Goal: Transaction & Acquisition: Purchase product/service

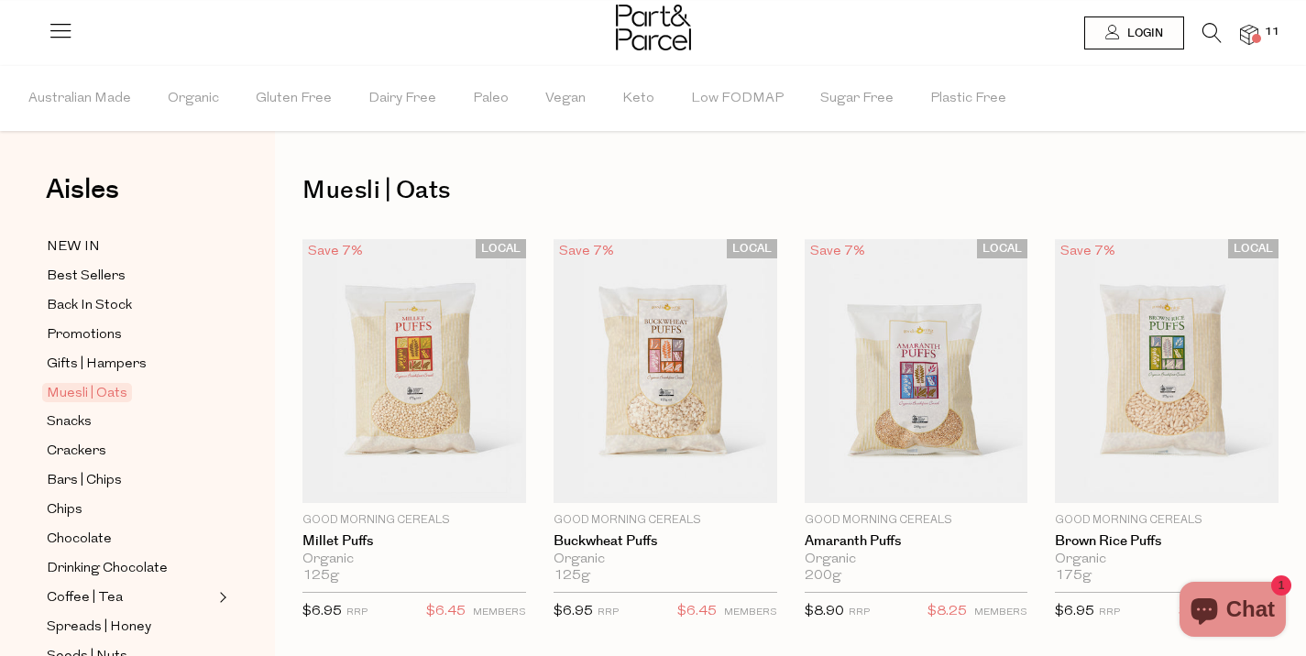
click at [1256, 27] on img at bounding box center [1249, 35] width 18 height 21
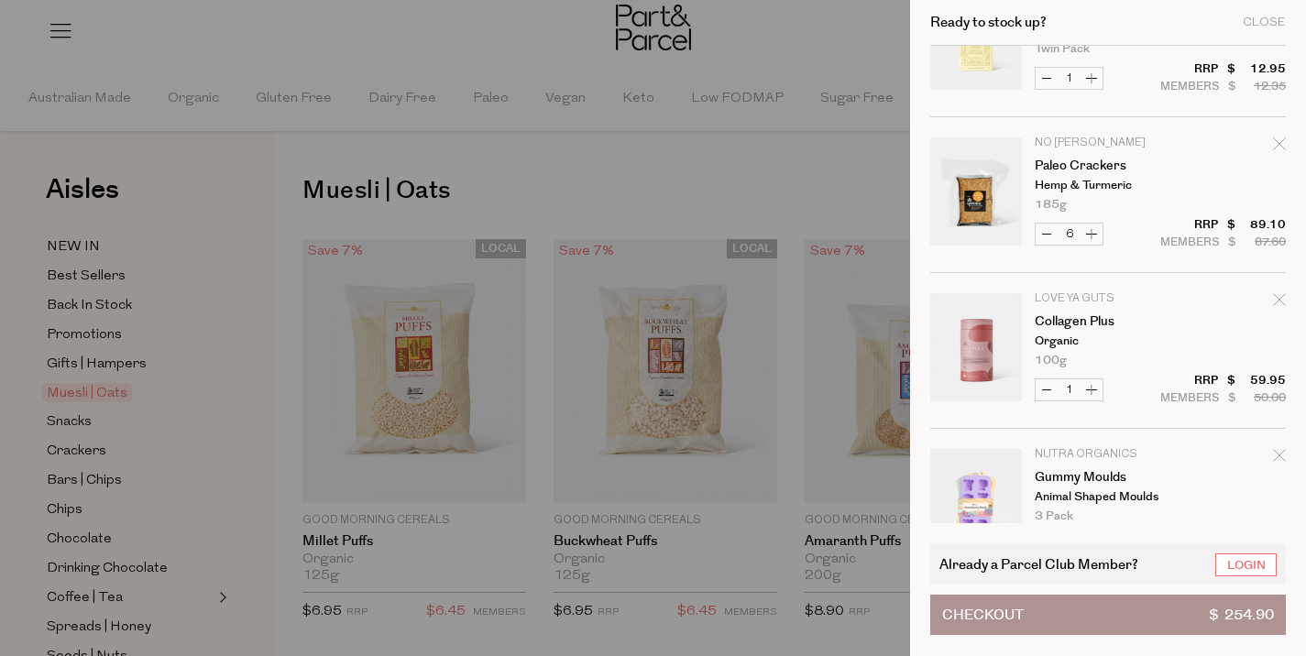
scroll to position [438, 0]
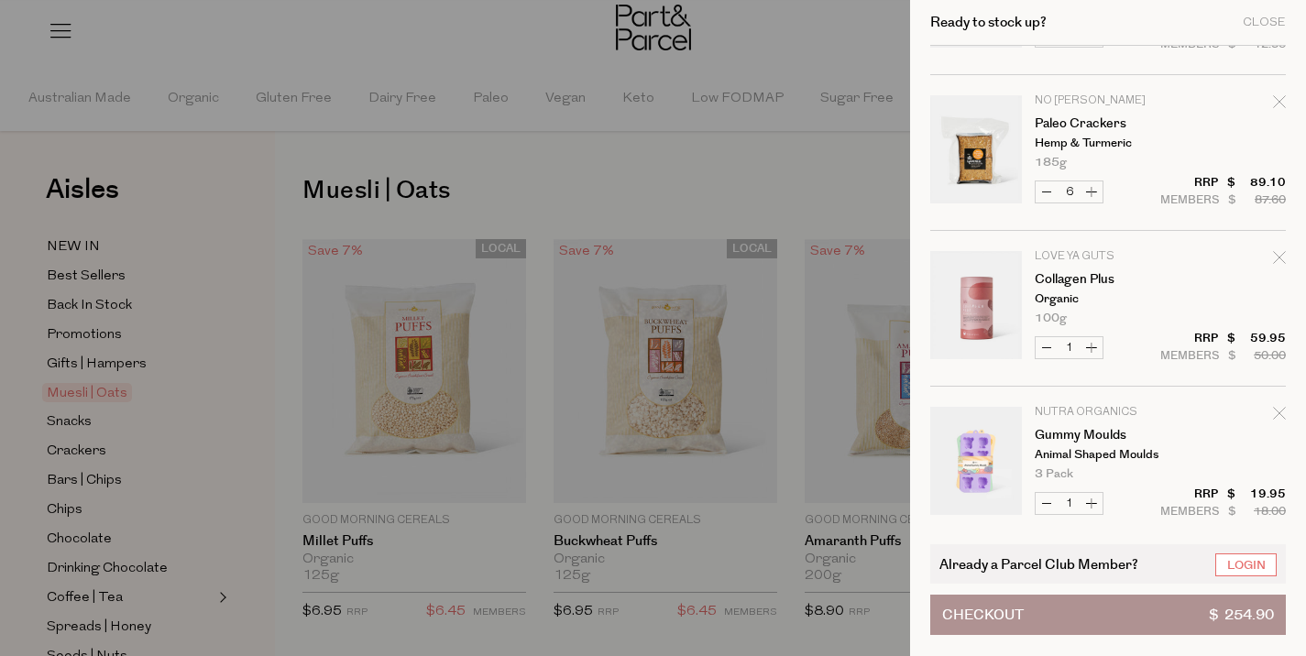
click at [1043, 193] on button "Decrease Paleo Crackers" at bounding box center [1047, 191] width 22 height 21
type input "5"
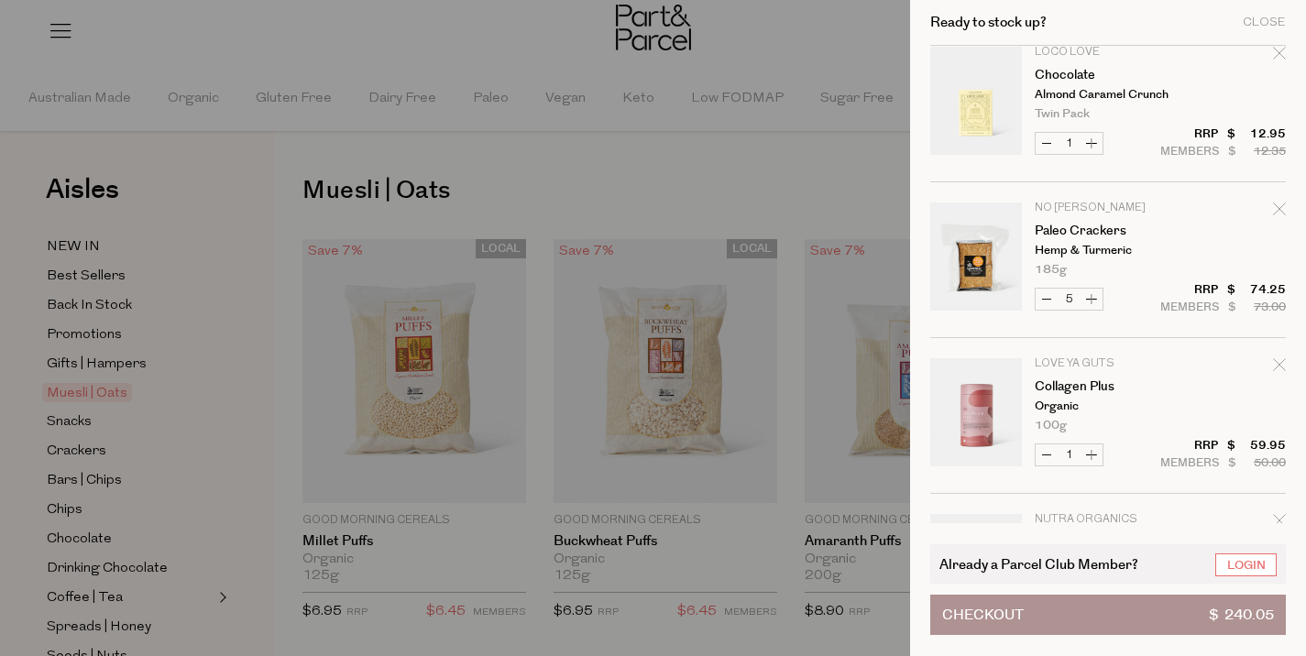
scroll to position [0, 0]
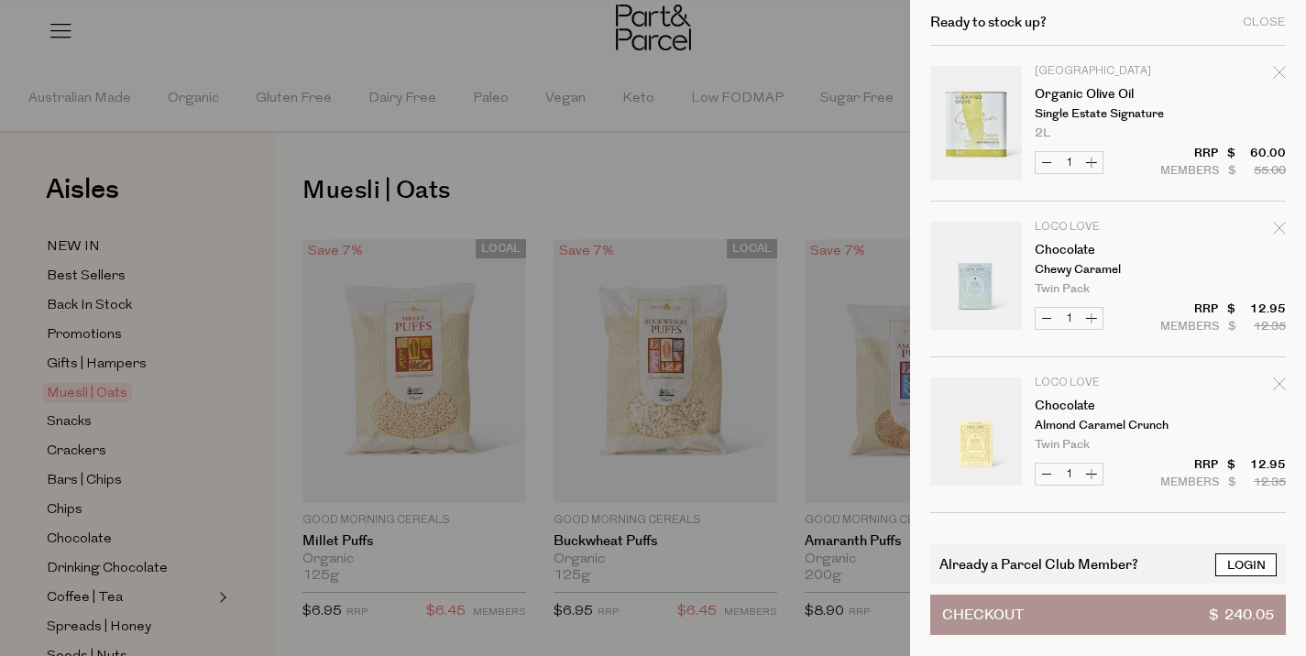
click at [1250, 566] on link "Login" at bounding box center [1245, 565] width 61 height 23
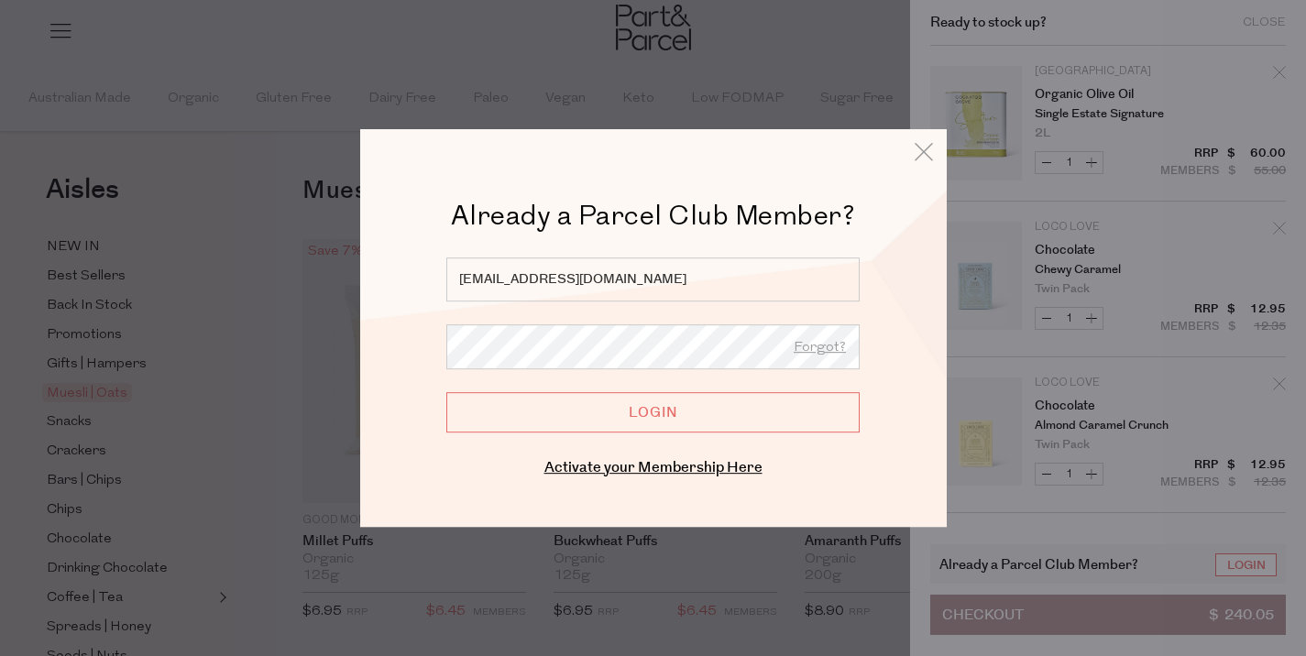
click at [716, 415] on input "Login" at bounding box center [652, 412] width 413 height 40
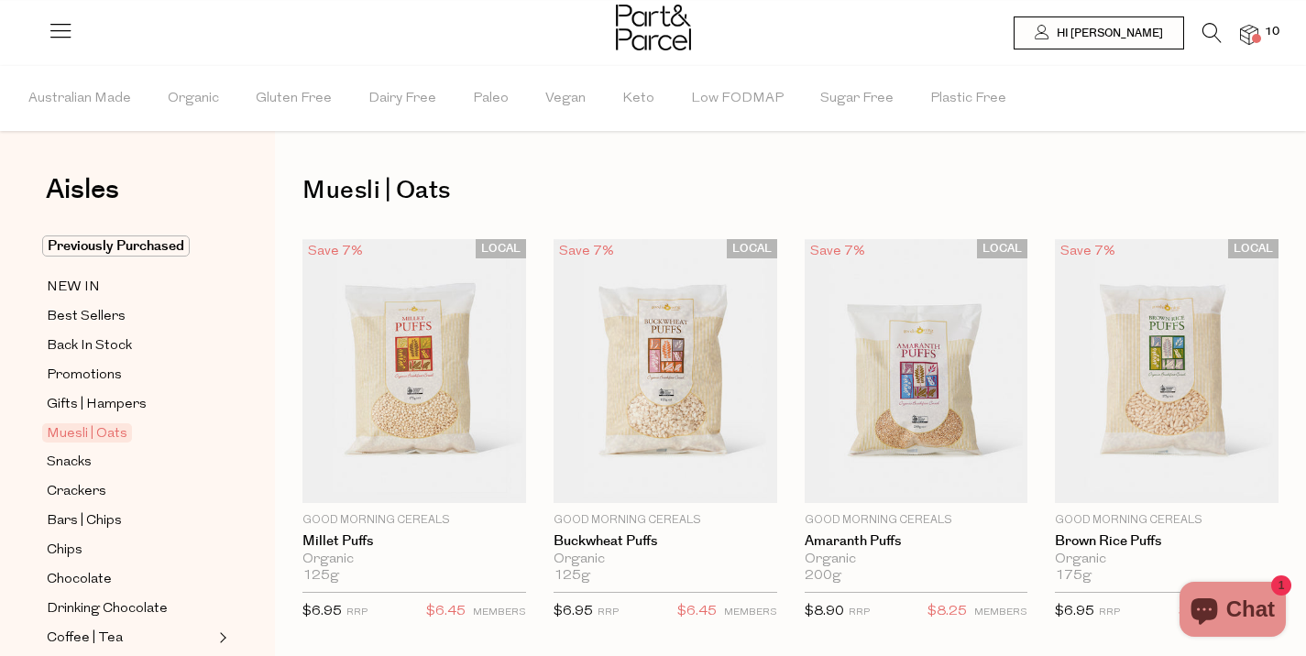
click at [1245, 34] on img at bounding box center [1249, 35] width 18 height 21
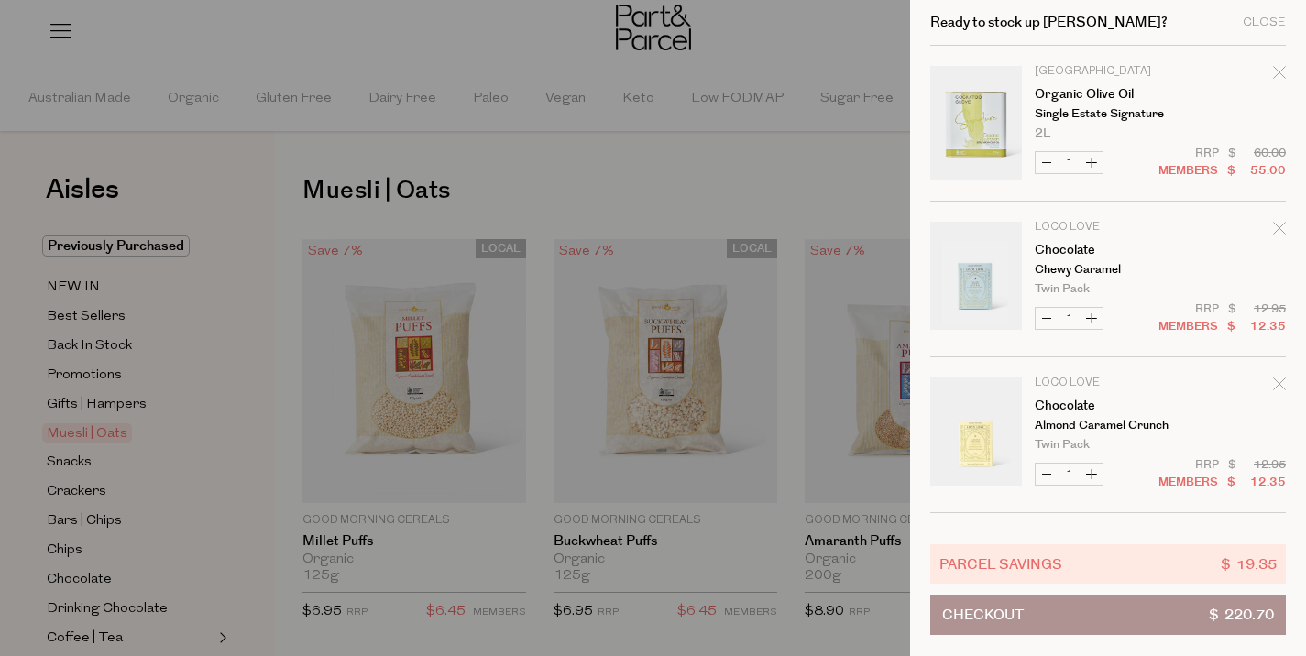
click at [720, 188] on div at bounding box center [653, 328] width 1306 height 656
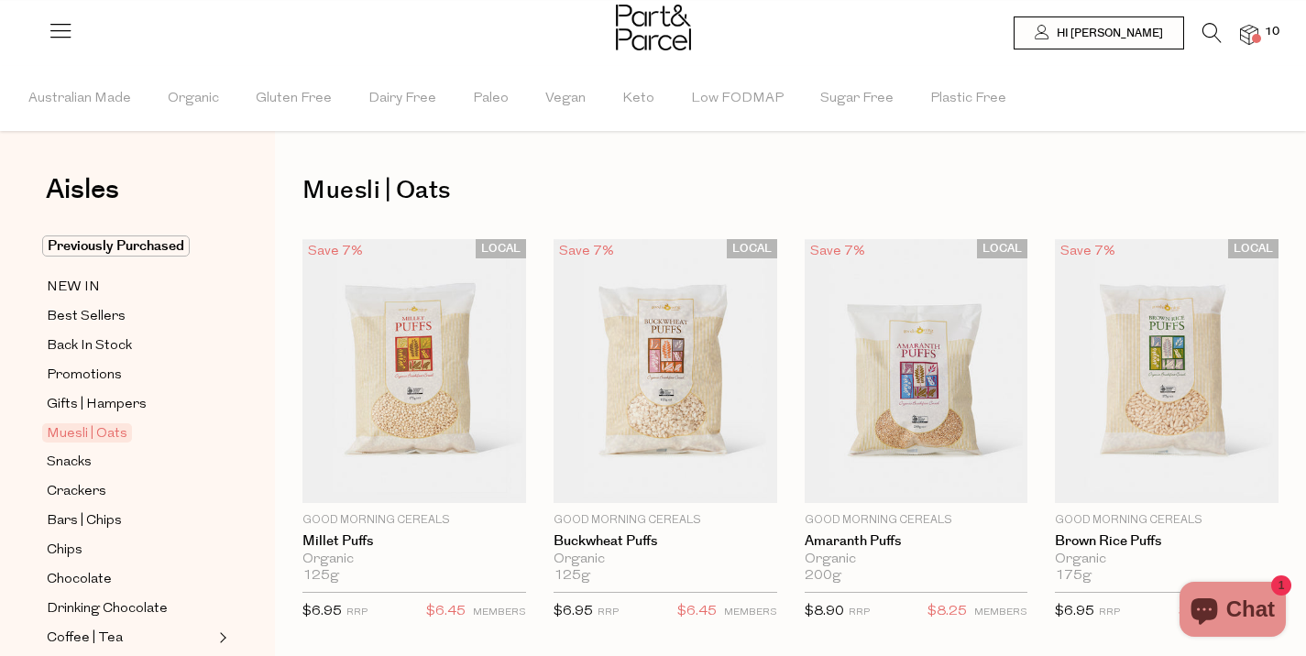
click at [1214, 30] on icon at bounding box center [1211, 33] width 19 height 20
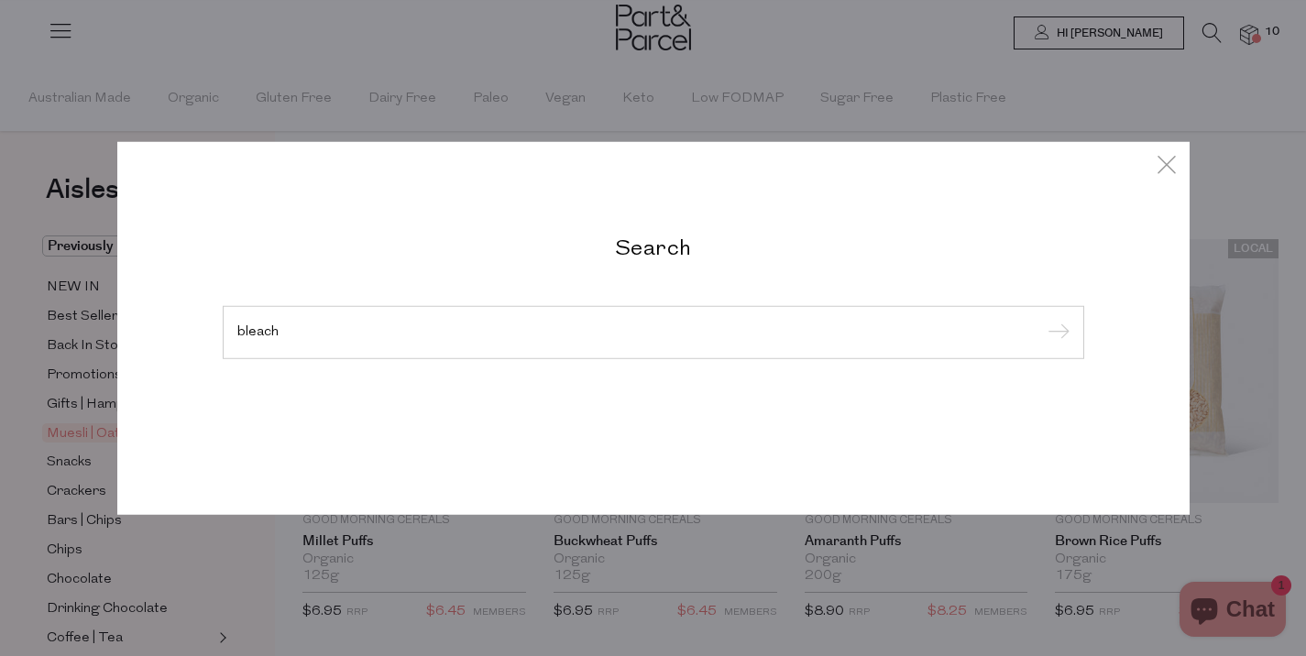
type input "bleach"
click at [1042, 320] on input "submit" at bounding box center [1055, 333] width 27 height 27
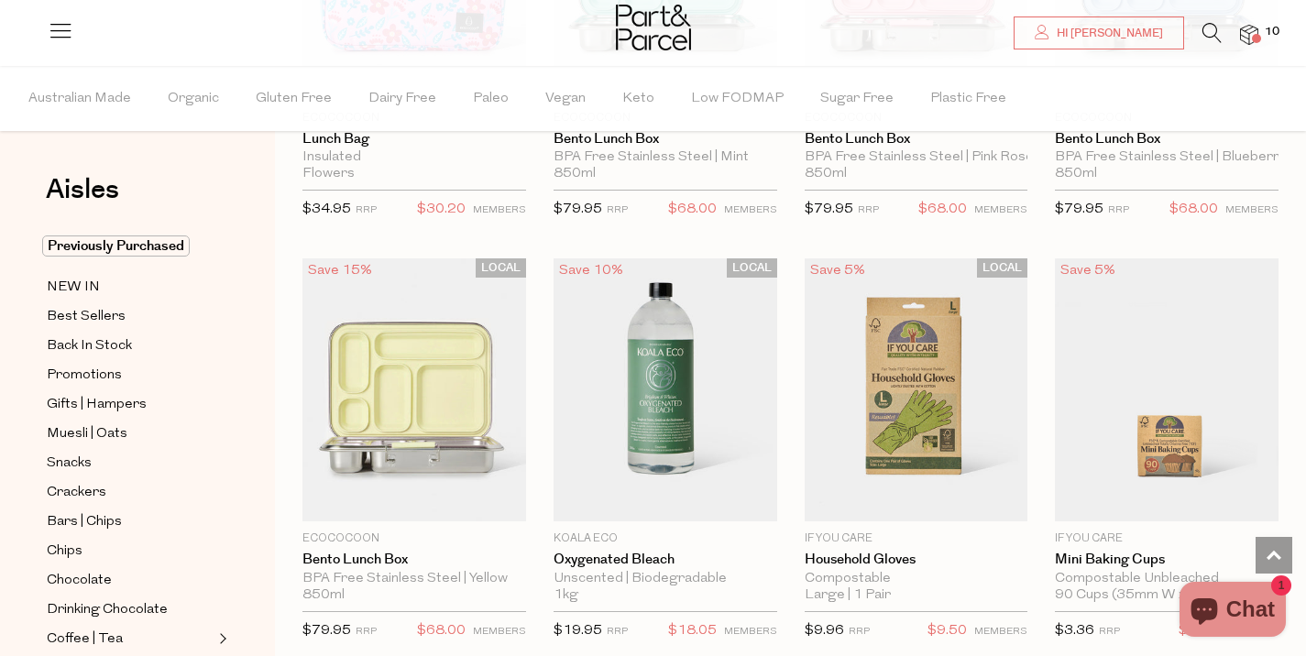
scroll to position [1286, 0]
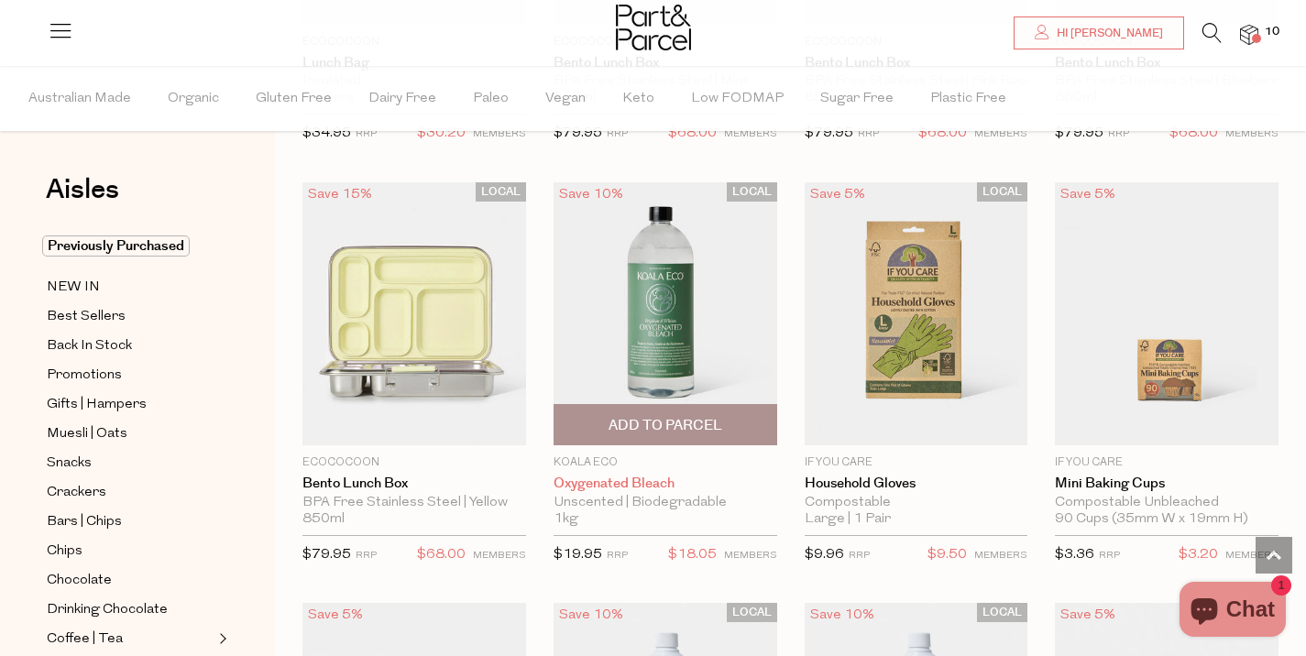
click at [602, 486] on link "Oxygenated Bleach" at bounding box center [666, 484] width 224 height 16
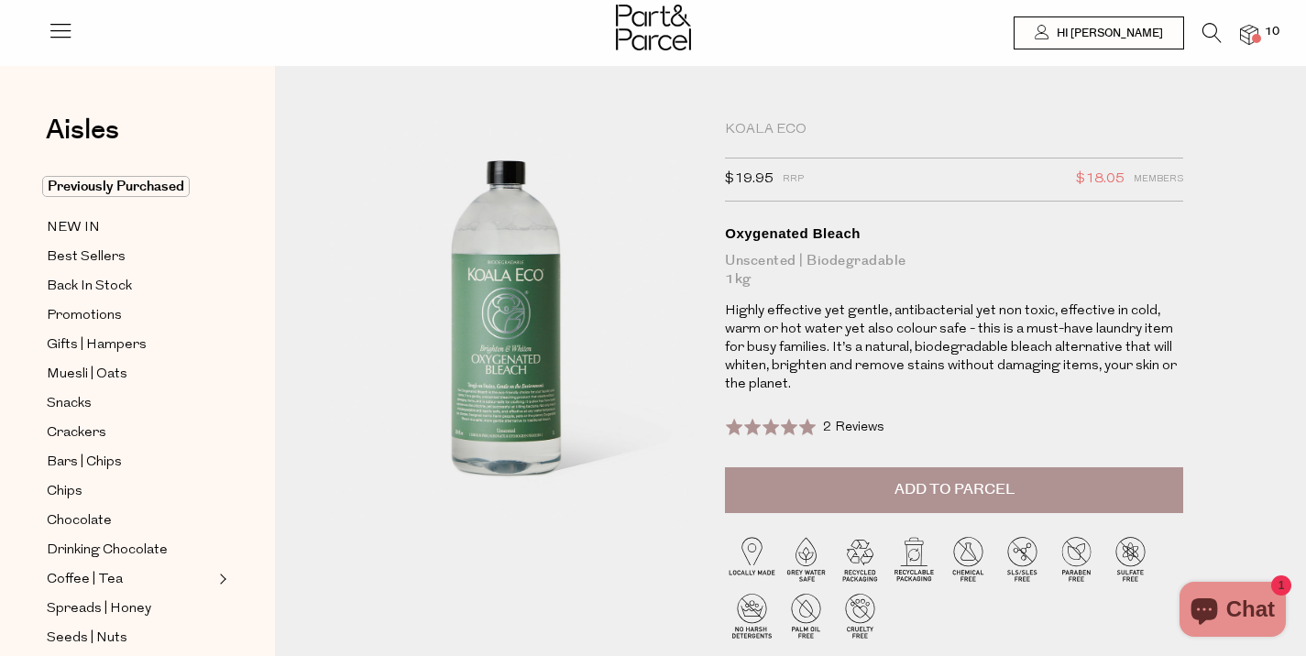
click at [905, 488] on span "Add to Parcel" at bounding box center [954, 489] width 120 height 21
